Goal: Information Seeking & Learning: Check status

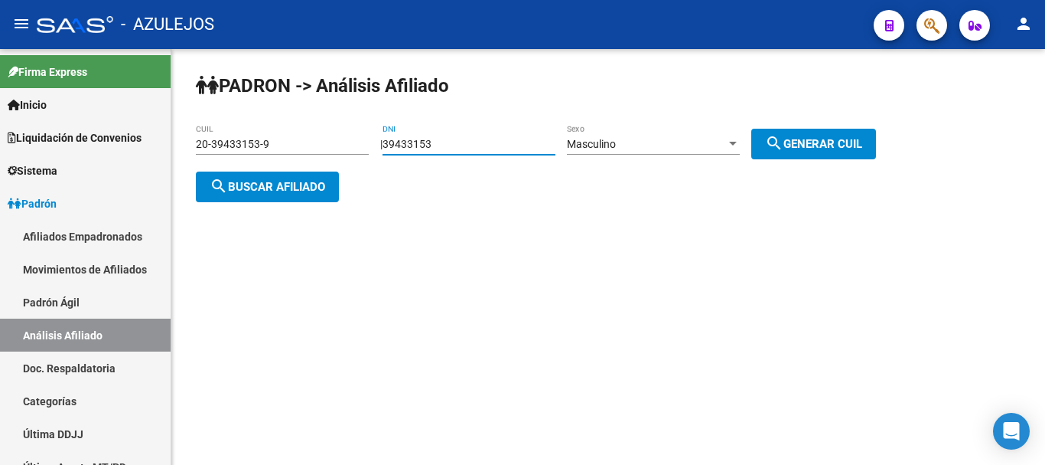
drag, startPoint x: 466, startPoint y: 139, endPoint x: 290, endPoint y: 110, distance: 178.3
click at [290, 110] on div "PADRON -> Análisis Afiliado 20-39433153-9 CUIL | 39433153 DNI Masculino Sexo se…" at bounding box center [608, 150] width 874 height 202
paste input "23802612"
type input "23802612"
click at [808, 145] on span "search Generar CUIL" at bounding box center [813, 144] width 97 height 14
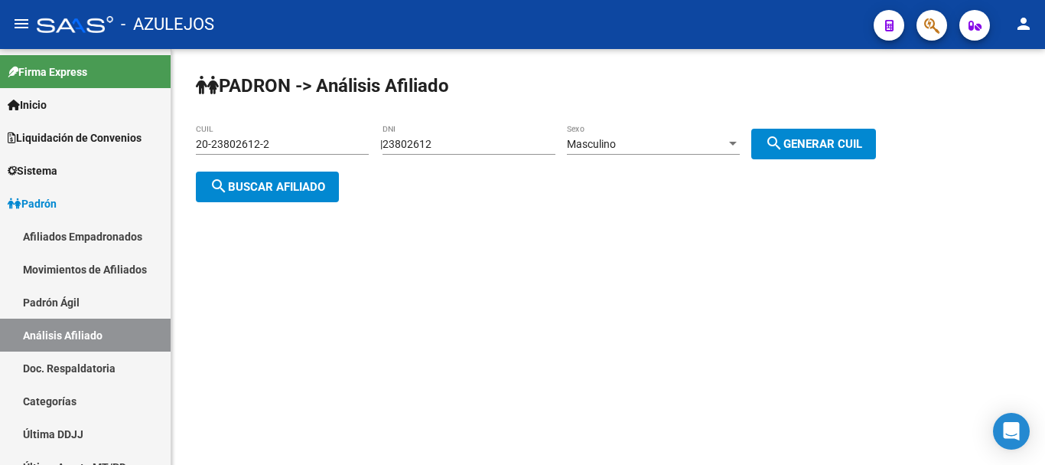
click at [279, 191] on span "search Buscar afiliado" at bounding box center [268, 187] width 116 height 14
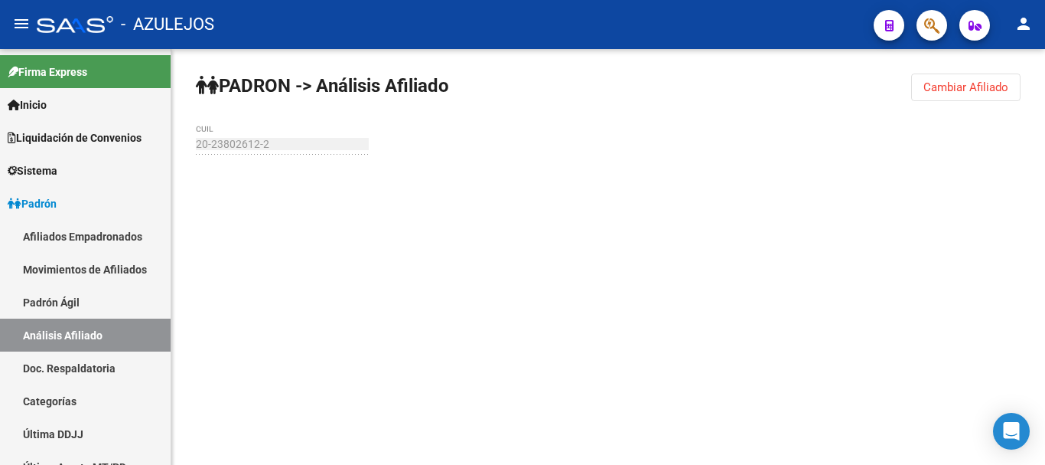
click at [986, 78] on button "Cambiar Afiliado" at bounding box center [965, 87] width 109 height 28
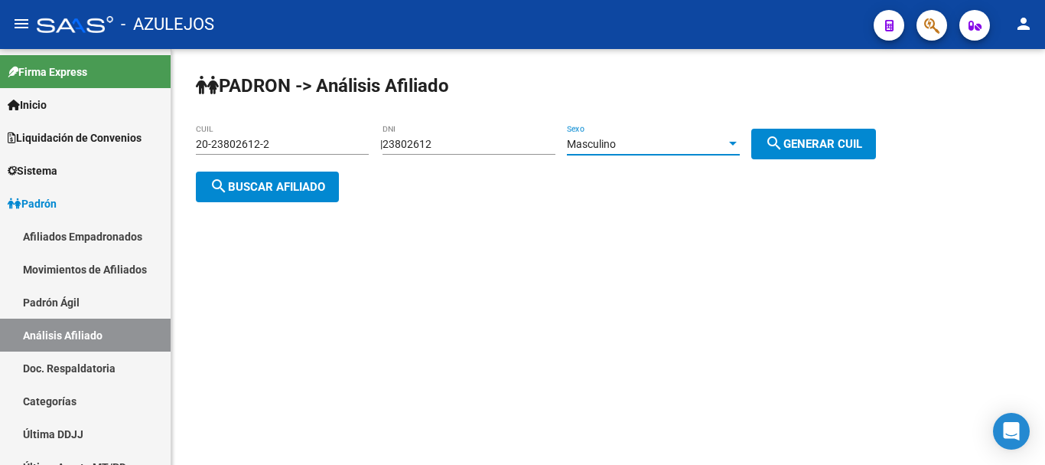
click at [583, 145] on span "Masculino" at bounding box center [591, 144] width 49 height 12
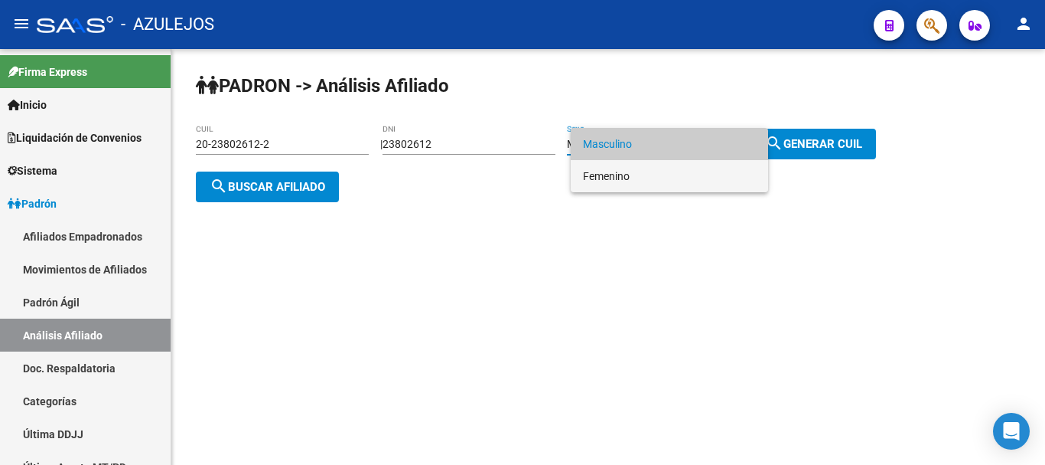
click at [634, 175] on span "Femenino" at bounding box center [669, 176] width 173 height 32
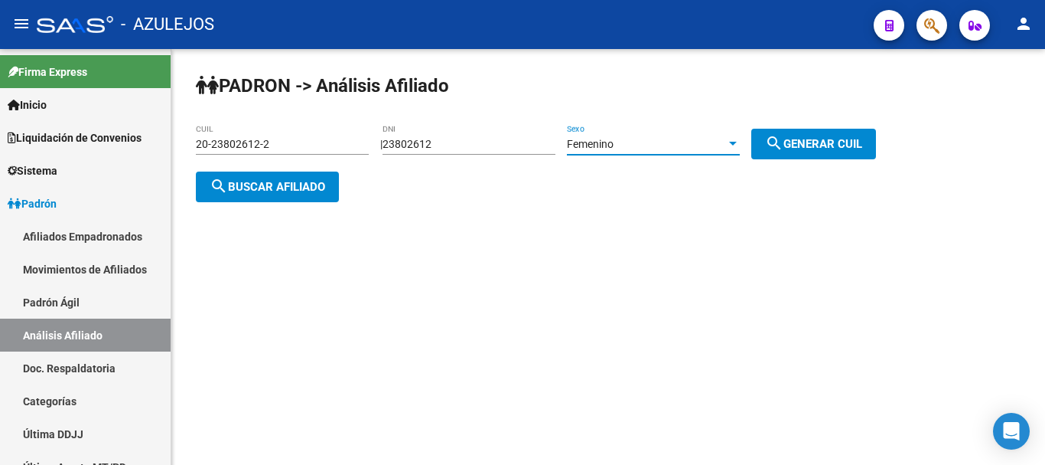
click at [836, 144] on span "search Generar CUIL" at bounding box center [813, 144] width 97 height 14
type input "27-23802612-7"
click at [271, 174] on button "search Buscar afiliado" at bounding box center [267, 186] width 143 height 31
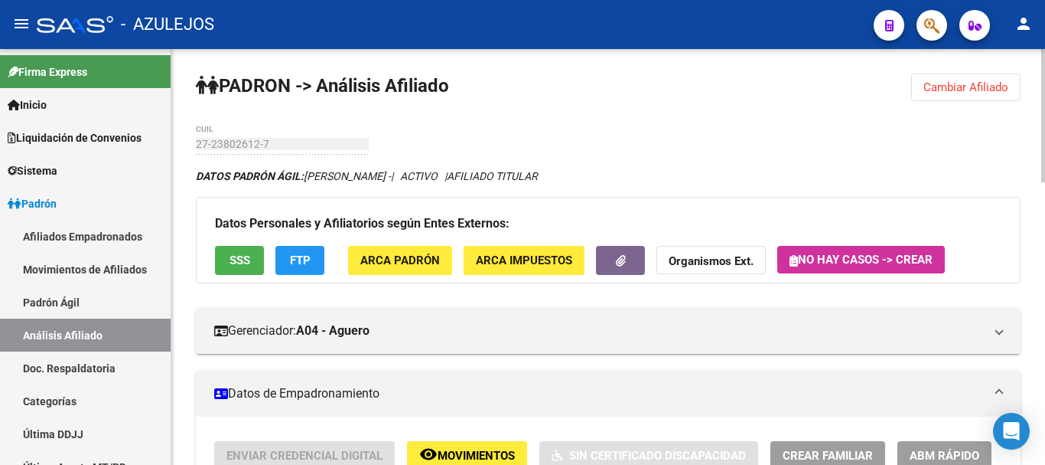
click at [495, 181] on icon "DATOS PADRÓN ÁGIL: [PERSON_NAME] - | ACTIVO | AFILIADO TITULAR" at bounding box center [367, 176] width 342 height 12
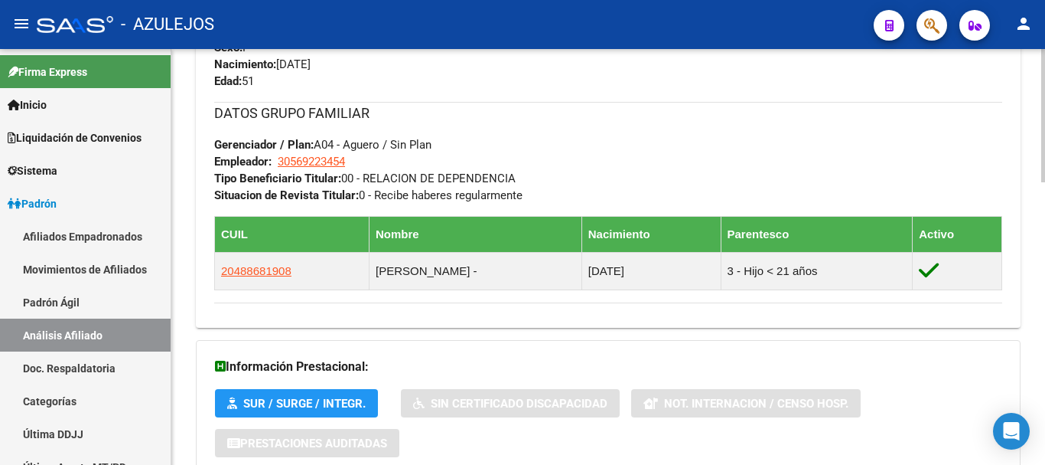
scroll to position [879, 0]
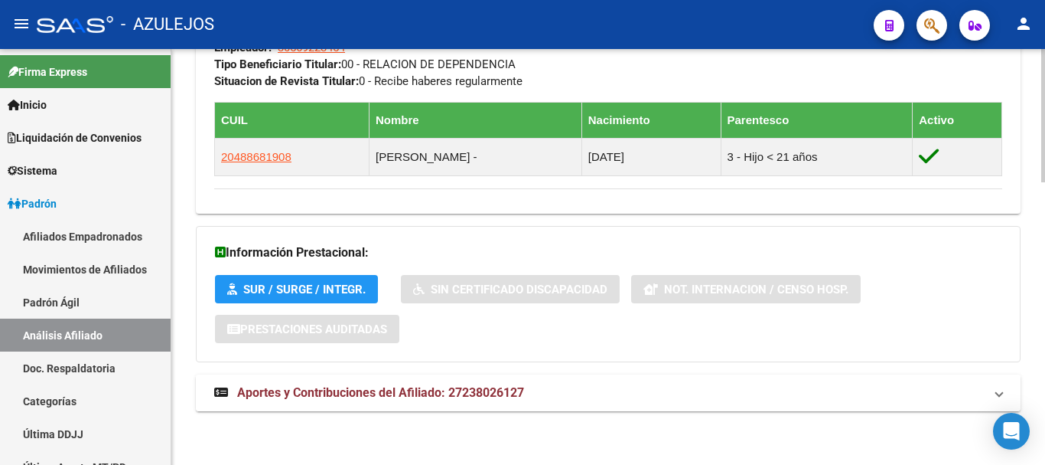
click at [383, 391] on span "Aportes y Contribuciones del Afiliado: 27238026127" at bounding box center [380, 392] width 287 height 15
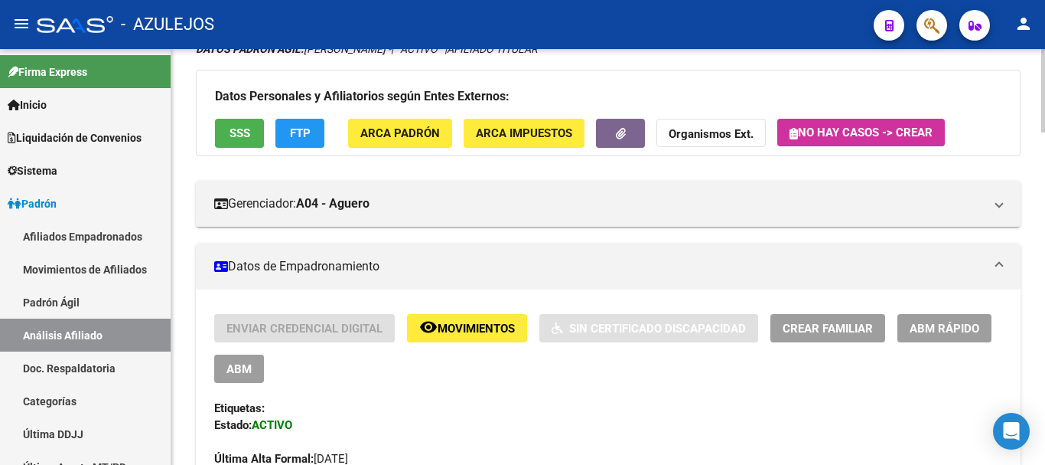
scroll to position [0, 0]
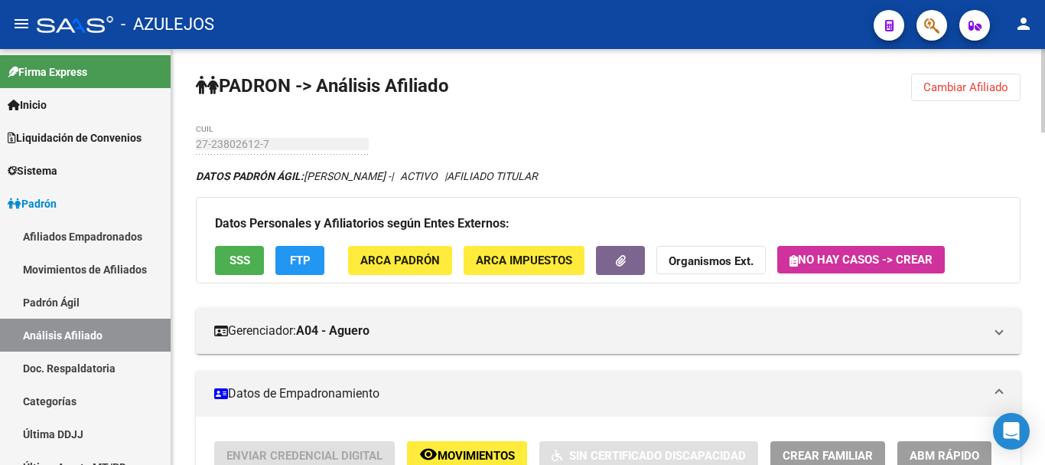
click at [957, 81] on span "Cambiar Afiliado" at bounding box center [966, 87] width 85 height 14
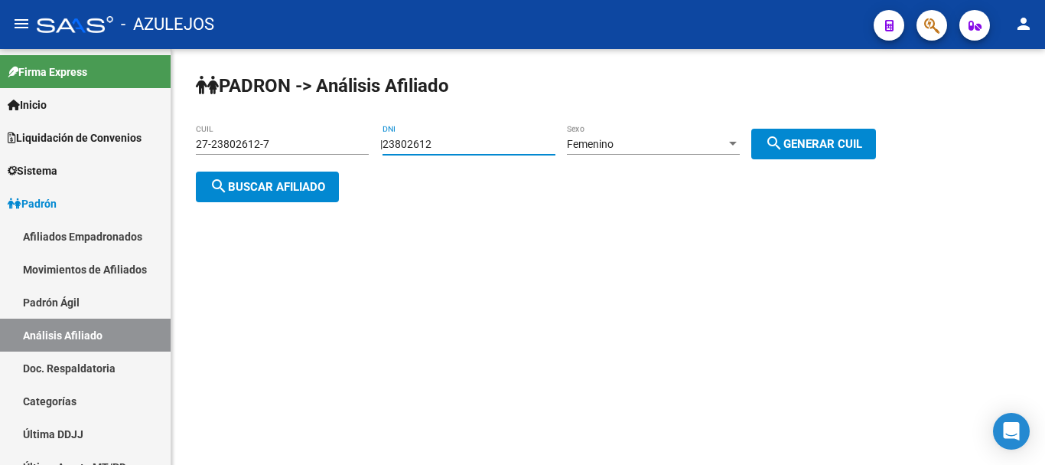
drag, startPoint x: 522, startPoint y: 147, endPoint x: 212, endPoint y: 144, distance: 309.9
click at [212, 144] on app-analisis-afiliado "PADRON -> Análisis Afiliado 27-23802612-7 CUIL | 23802612 DNI Femenino Sexo sea…" at bounding box center [542, 165] width 692 height 55
paste input "32358159"
type input "32358159"
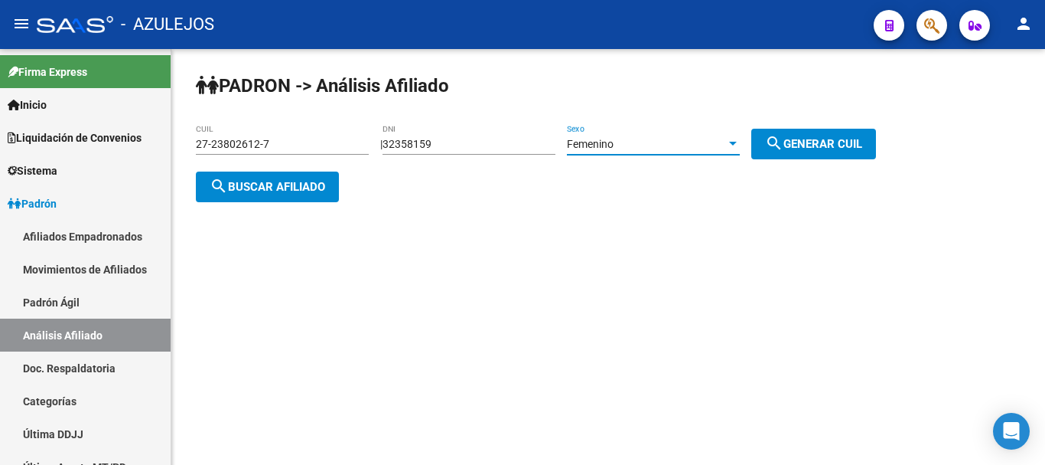
click at [690, 146] on div "Femenino" at bounding box center [646, 144] width 159 height 13
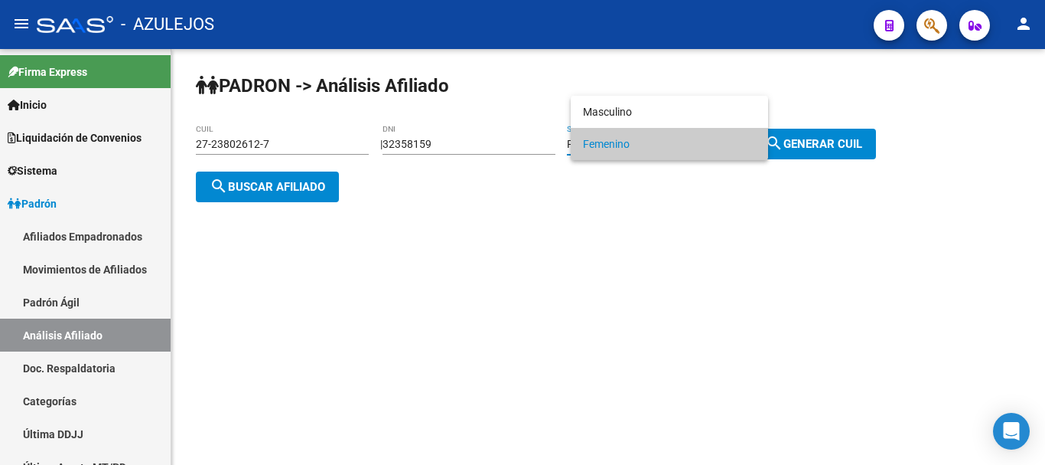
click at [654, 128] on span "Femenino" at bounding box center [669, 144] width 173 height 32
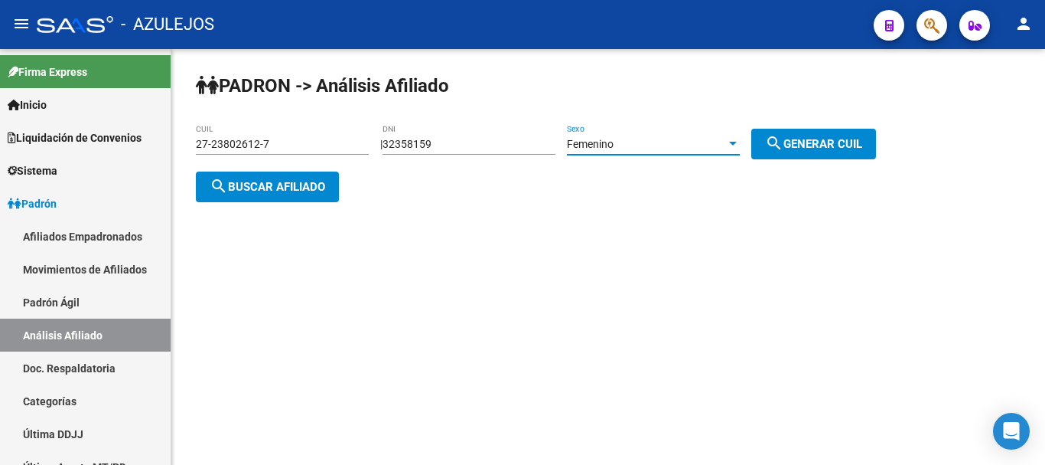
click at [655, 112] on div "PADRON -> Análisis Afiliado 27-23802612-7 CUIL | 32358159 DNI Femenino Sexo sea…" at bounding box center [608, 150] width 874 height 202
click at [651, 142] on div "Femenino" at bounding box center [646, 144] width 159 height 13
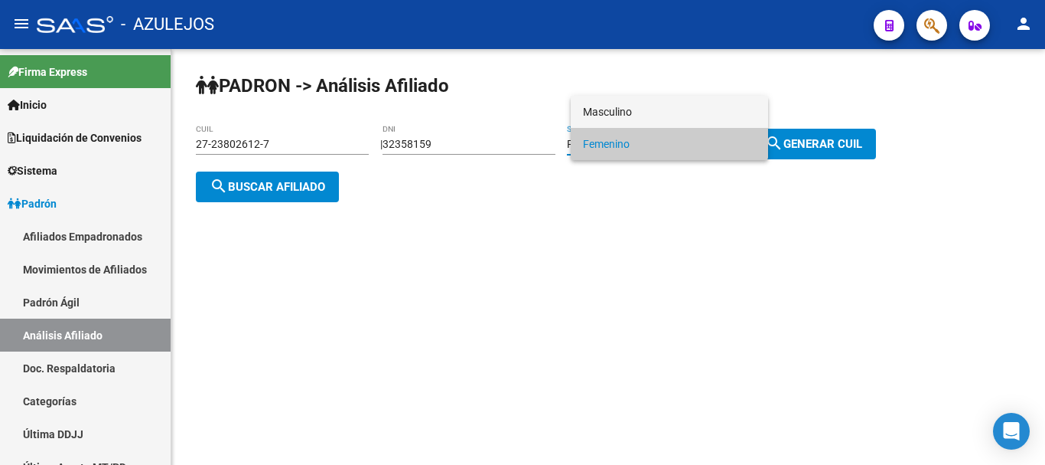
click at [658, 110] on span "Masculino" at bounding box center [669, 112] width 173 height 32
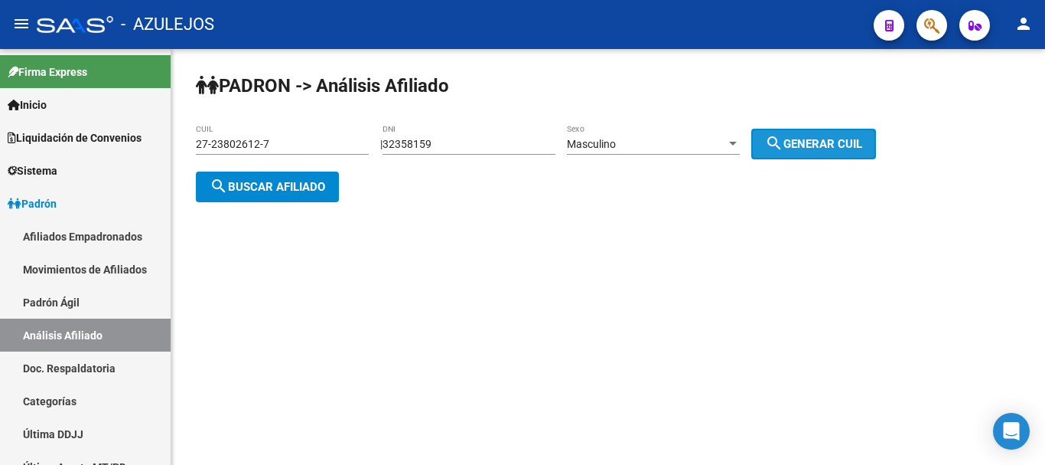
click at [824, 137] on span "search Generar CUIL" at bounding box center [813, 144] width 97 height 14
type input "20-32358159-3"
click at [288, 181] on span "search Buscar afiliado" at bounding box center [268, 187] width 116 height 14
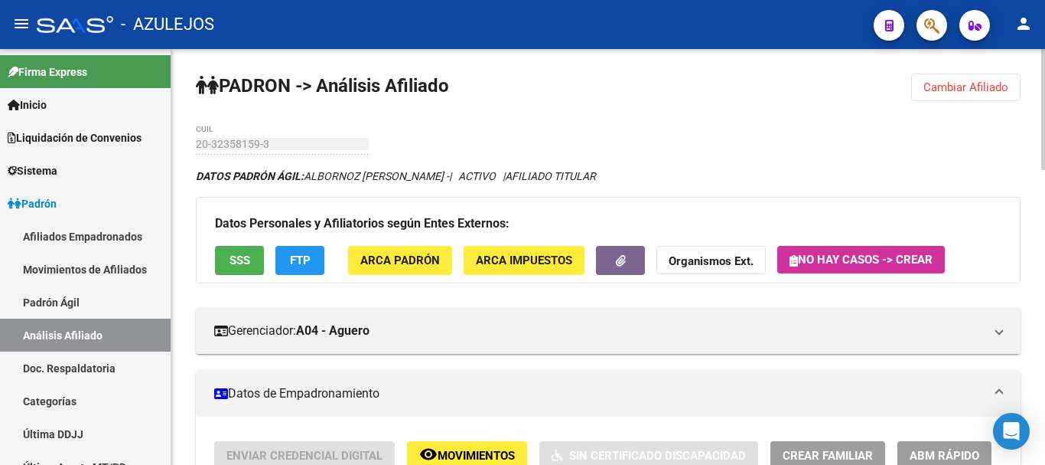
click at [493, 176] on icon "DATOS PADRÓN ÁGIL: [PERSON_NAME] - | ACTIVO | AFILIADO TITULAR" at bounding box center [396, 176] width 400 height 12
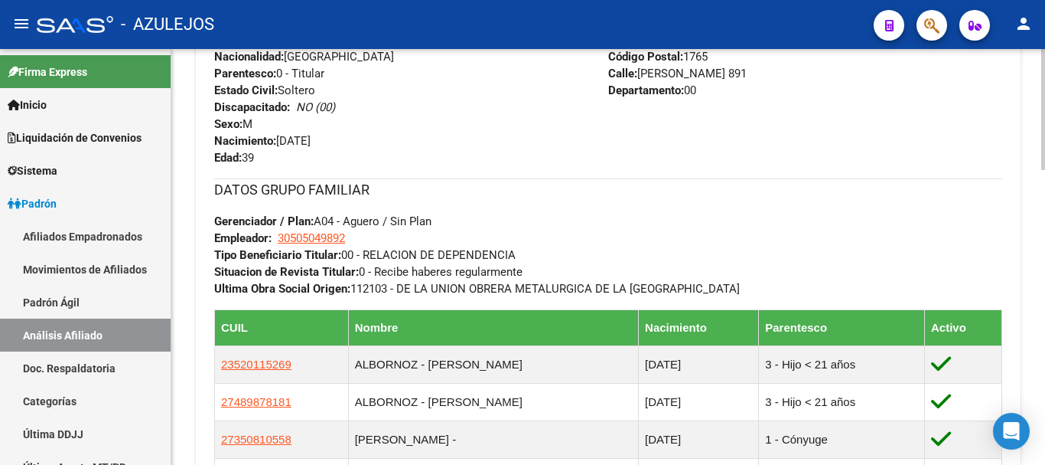
scroll to position [765, 0]
